Goal: Information Seeking & Learning: Learn about a topic

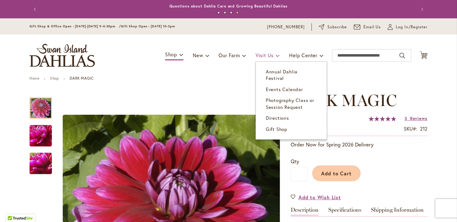
scroll to position [43, 0]
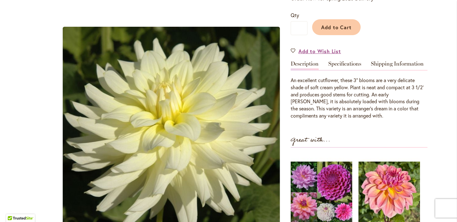
scroll to position [146, 0]
click at [357, 66] on link "Specifications" at bounding box center [344, 65] width 33 height 9
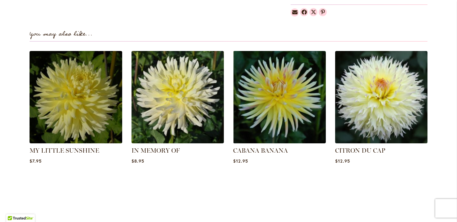
scroll to position [530, 0]
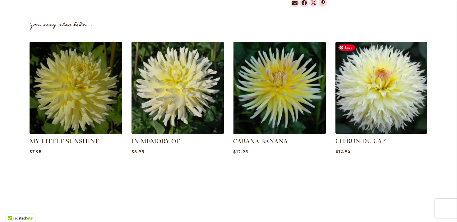
click at [382, 106] on img at bounding box center [381, 87] width 96 height 96
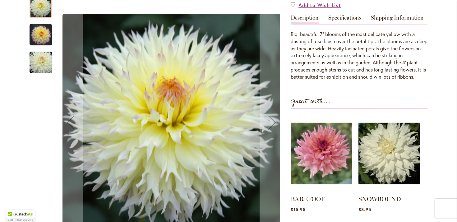
scroll to position [193, 0]
